Goal: Information Seeking & Learning: Learn about a topic

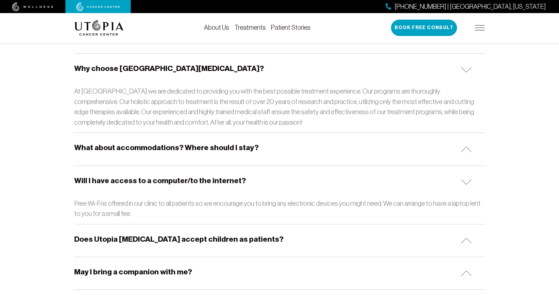
click at [241, 27] on link "Treatments" at bounding box center [249, 27] width 31 height 7
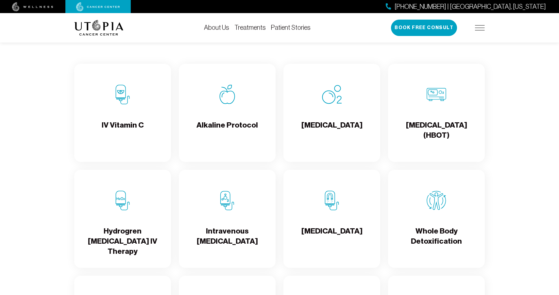
scroll to position [662, 0]
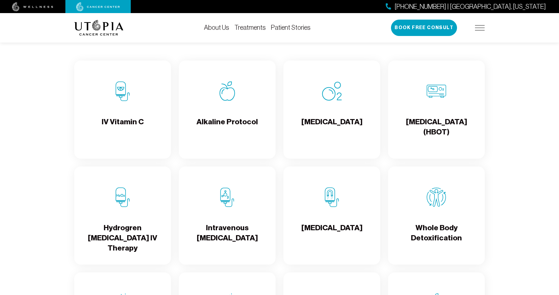
click at [314, 225] on h4 "[MEDICAL_DATA]" at bounding box center [331, 233] width 61 height 21
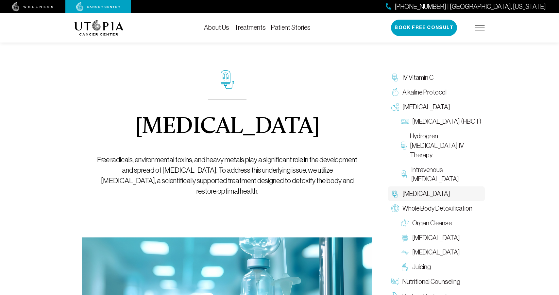
click at [481, 28] on img at bounding box center [480, 27] width 10 height 5
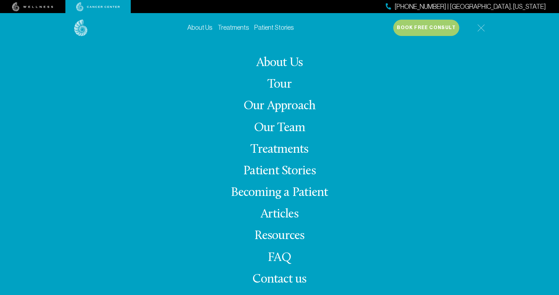
click at [281, 255] on link "FAQ" at bounding box center [280, 257] width 24 height 13
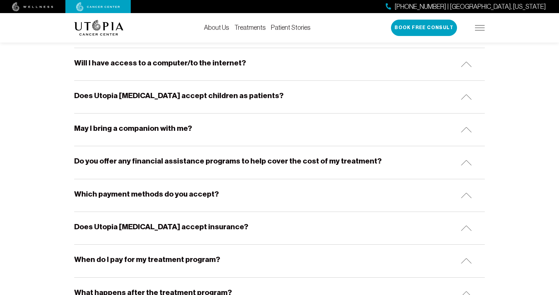
scroll to position [280, 0]
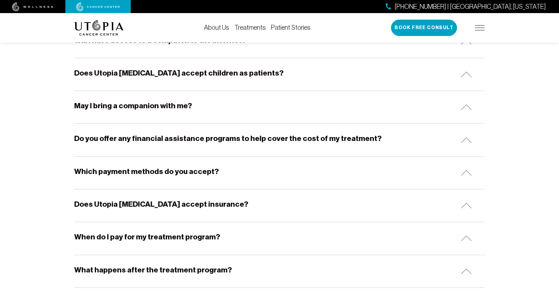
click at [153, 207] on h5 "Does Utopia [MEDICAL_DATA] accept insurance?" at bounding box center [161, 204] width 174 height 10
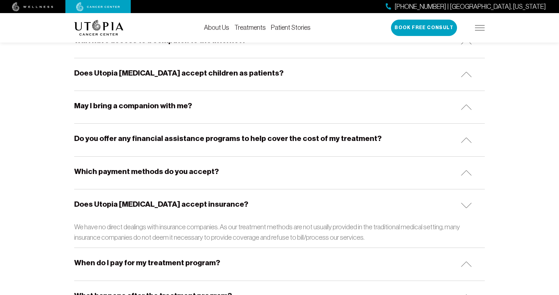
click at [183, 262] on h5 "When do I pay for my treatment program?" at bounding box center [147, 263] width 146 height 10
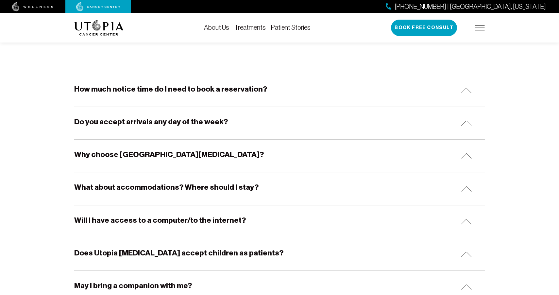
scroll to position [102, 0]
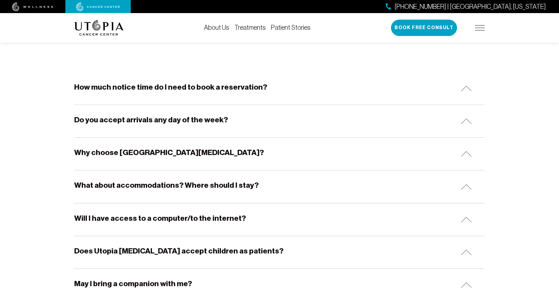
click at [157, 152] on h5 "Why choose [GEOGRAPHIC_DATA][MEDICAL_DATA]?" at bounding box center [169, 152] width 190 height 10
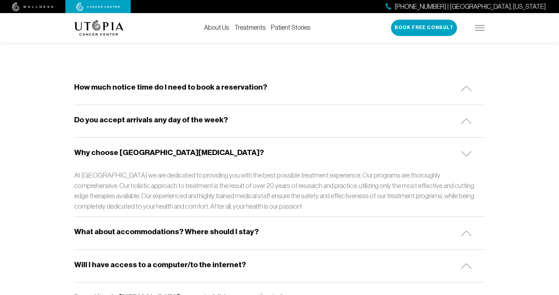
click at [169, 228] on h5 "What about accommodations? Where should I stay?" at bounding box center [166, 231] width 184 height 10
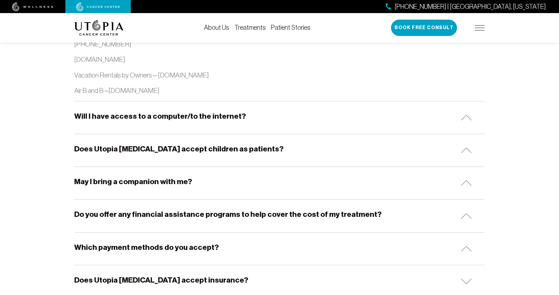
scroll to position [793, 0]
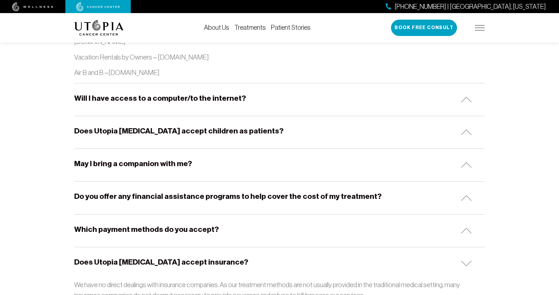
click at [169, 191] on h5 "Do you offer any financial assistance programs to help cover the cost of my tre…" at bounding box center [227, 196] width 307 height 10
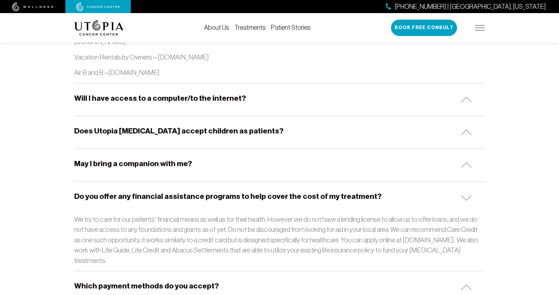
scroll to position [719, 0]
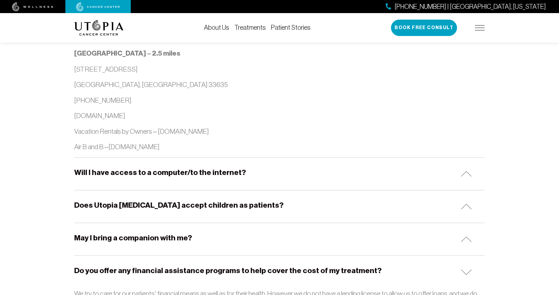
click at [208, 26] on link "About Us" at bounding box center [216, 27] width 25 height 7
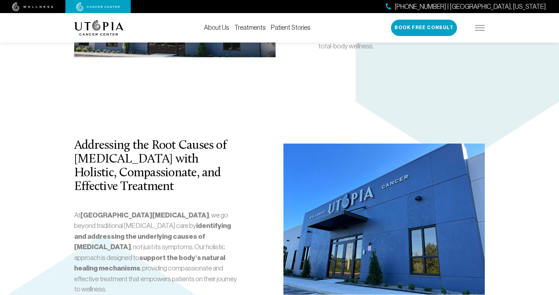
scroll to position [1147, 0]
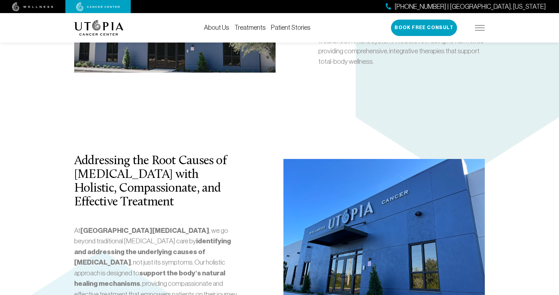
click at [53, 167] on div "[PERSON_NAME], D.O. Doctor of [MEDICAL_DATA] Medicine: Health and healing go we…" at bounding box center [279, 215] width 559 height 2141
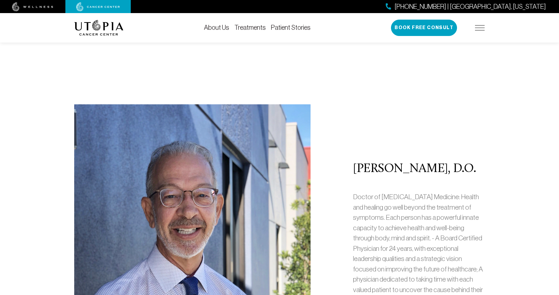
scroll to position [164, 0]
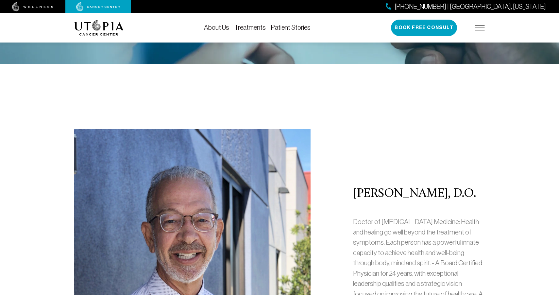
click at [252, 26] on link "Treatments" at bounding box center [249, 27] width 31 height 7
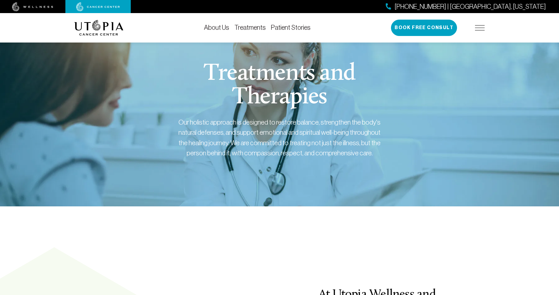
click at [86, 28] on img at bounding box center [98, 28] width 49 height 16
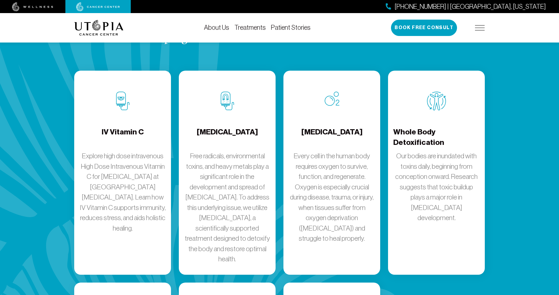
scroll to position [872, 0]
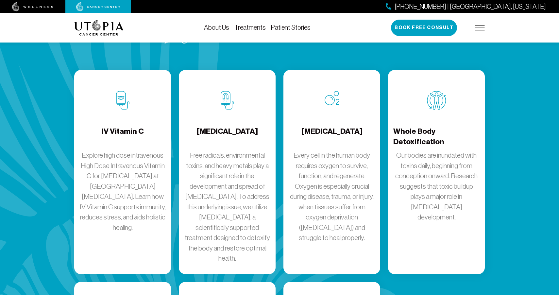
click at [239, 126] on h4 "[MEDICAL_DATA]" at bounding box center [227, 136] width 61 height 21
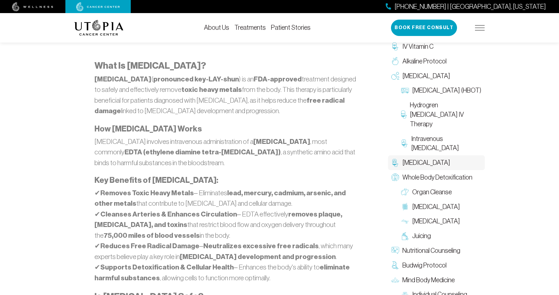
scroll to position [377, 0]
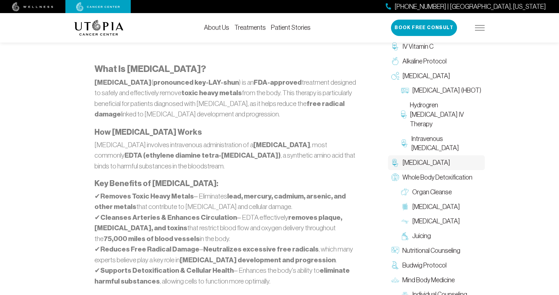
drag, startPoint x: 95, startPoint y: 80, endPoint x: 150, endPoint y: 80, distance: 55.2
click at [150, 80] on strong "[MEDICAL_DATA]" at bounding box center [122, 82] width 57 height 8
copy strong "[MEDICAL_DATA]"
